Goal: Find specific page/section: Find specific page/section

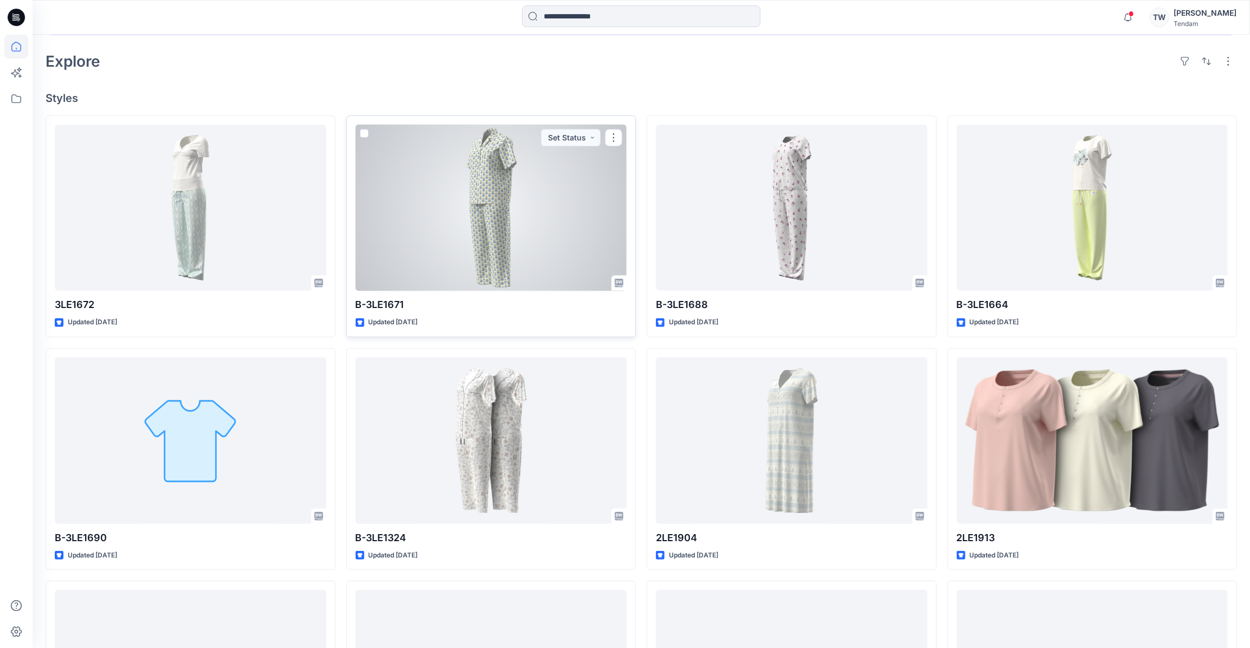
scroll to position [394, 0]
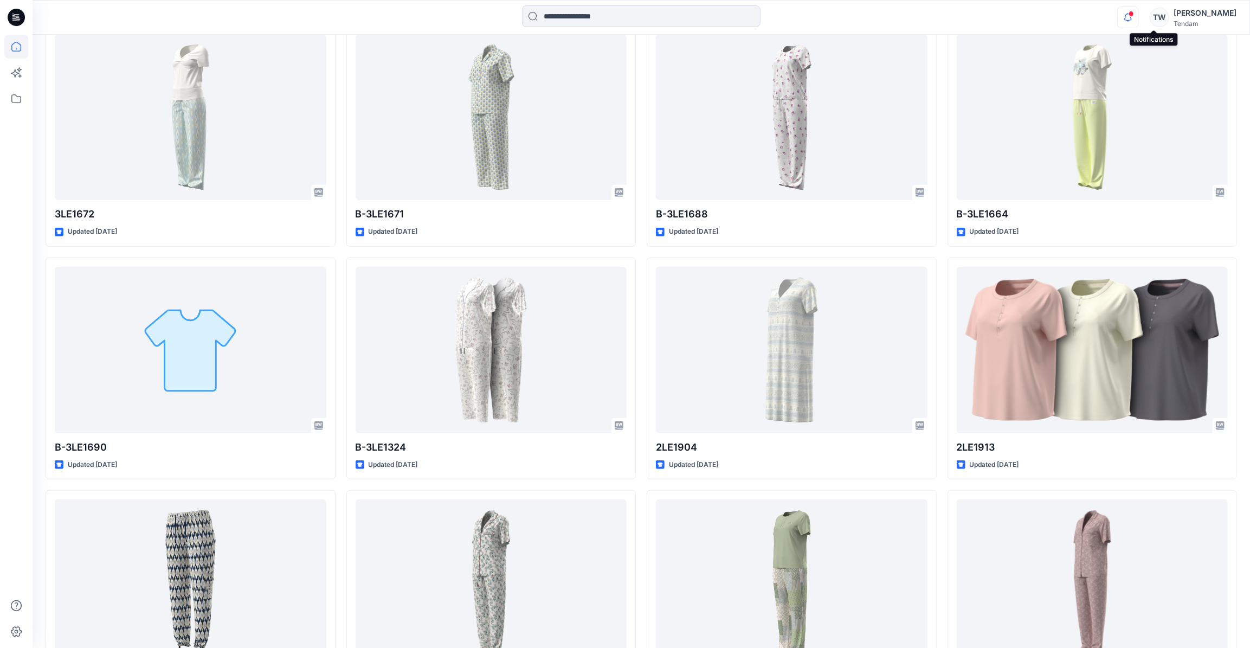
click at [1138, 14] on icon "button" at bounding box center [1128, 18] width 21 height 22
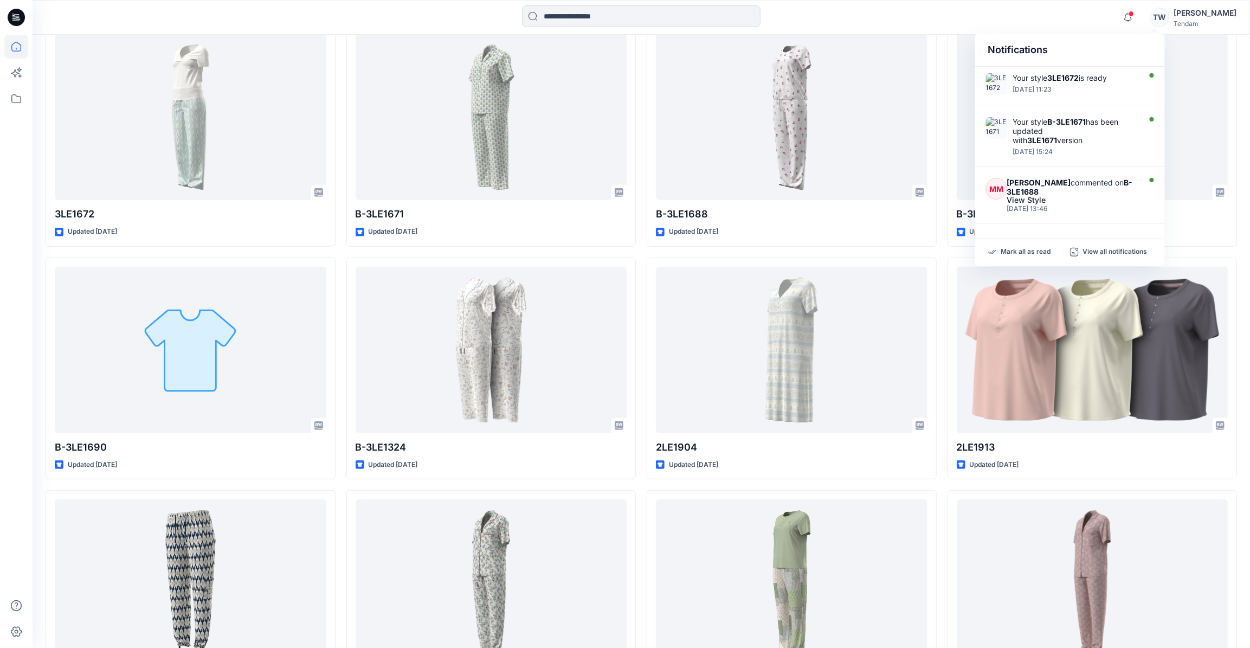
click at [860, 0] on div "Notifications Your style 3LE1672 is ready [DATE] 11:23 Your style B-3LE1671 has…" at bounding box center [641, 17] width 1217 height 35
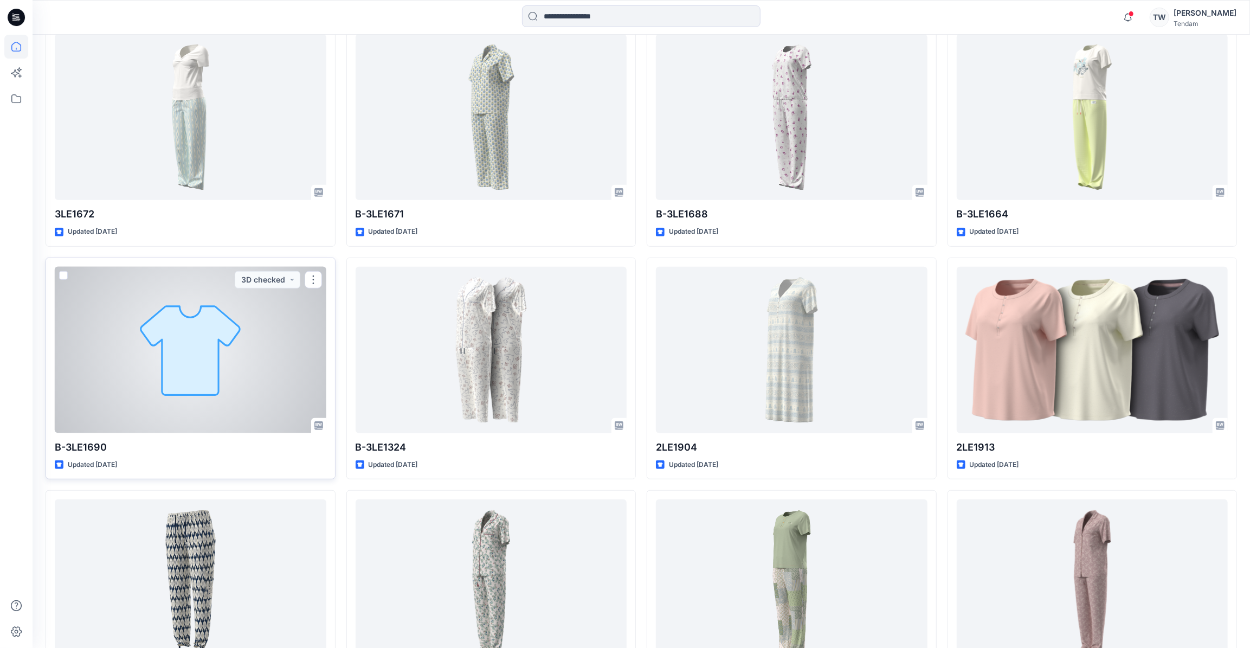
click at [221, 354] on div at bounding box center [191, 350] width 272 height 166
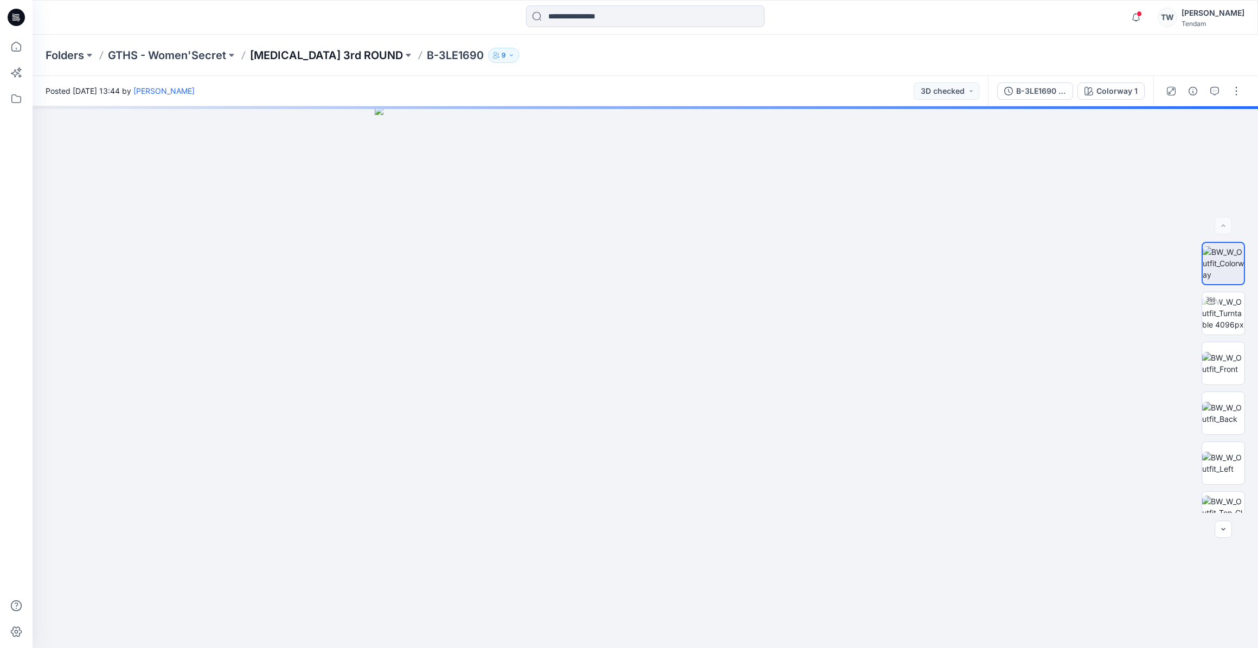
click at [273, 59] on p "[MEDICAL_DATA] 3rd ROUND" at bounding box center [326, 55] width 153 height 15
